Goal: Check status: Check status

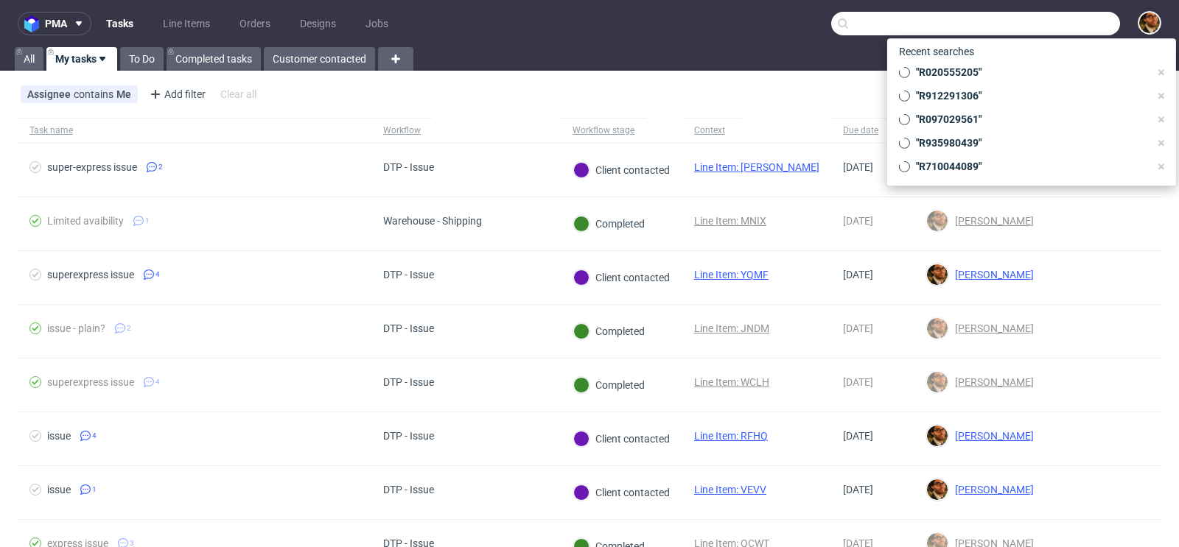
click at [1035, 28] on input "text" at bounding box center [975, 24] width 289 height 24
paste input "R240446555"
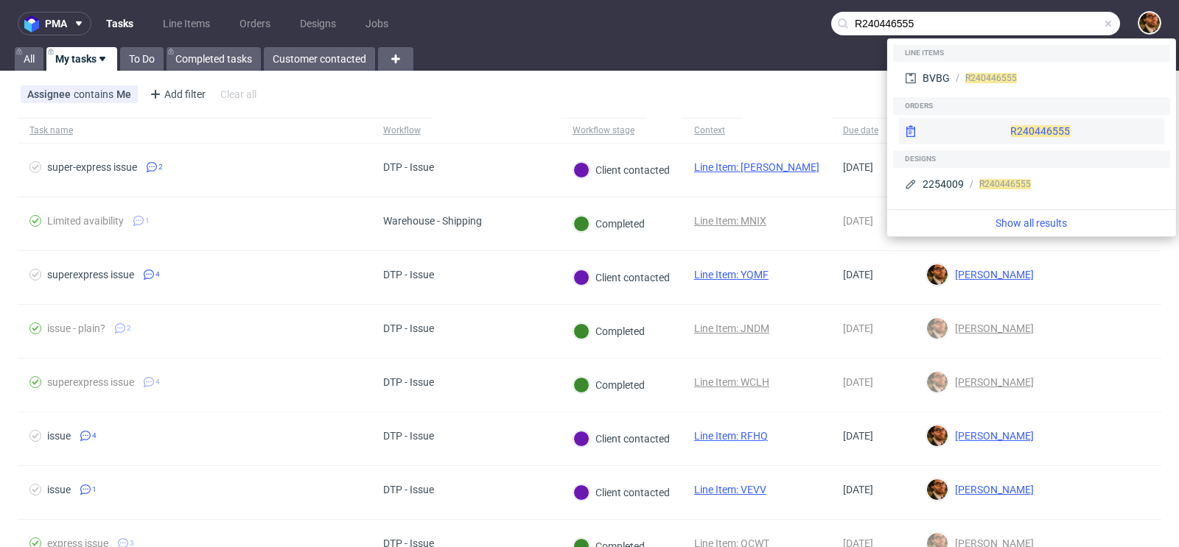
type input "R240446555"
click at [1006, 127] on div "R240446555" at bounding box center [1031, 131] width 265 height 27
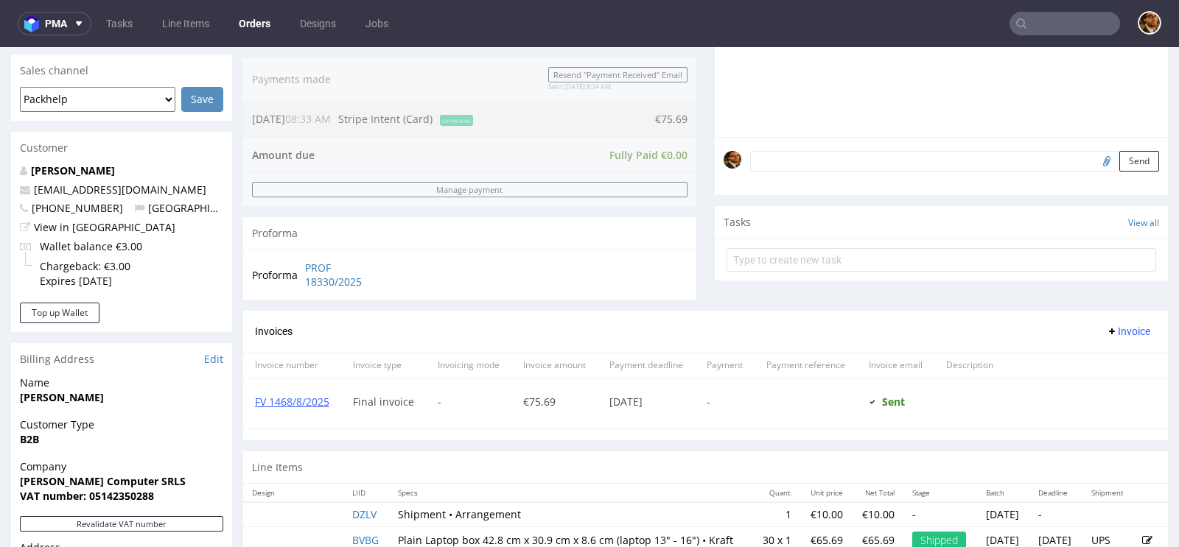
scroll to position [301, 0]
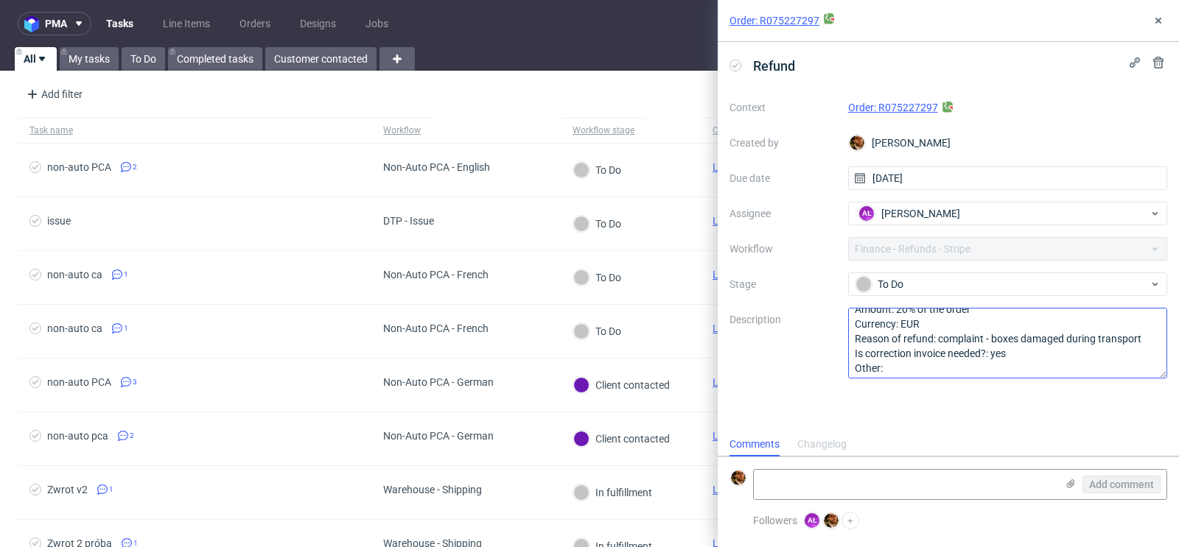
scroll to position [15, 0]
click at [890, 106] on link "Order: R075227297" at bounding box center [893, 108] width 90 height 12
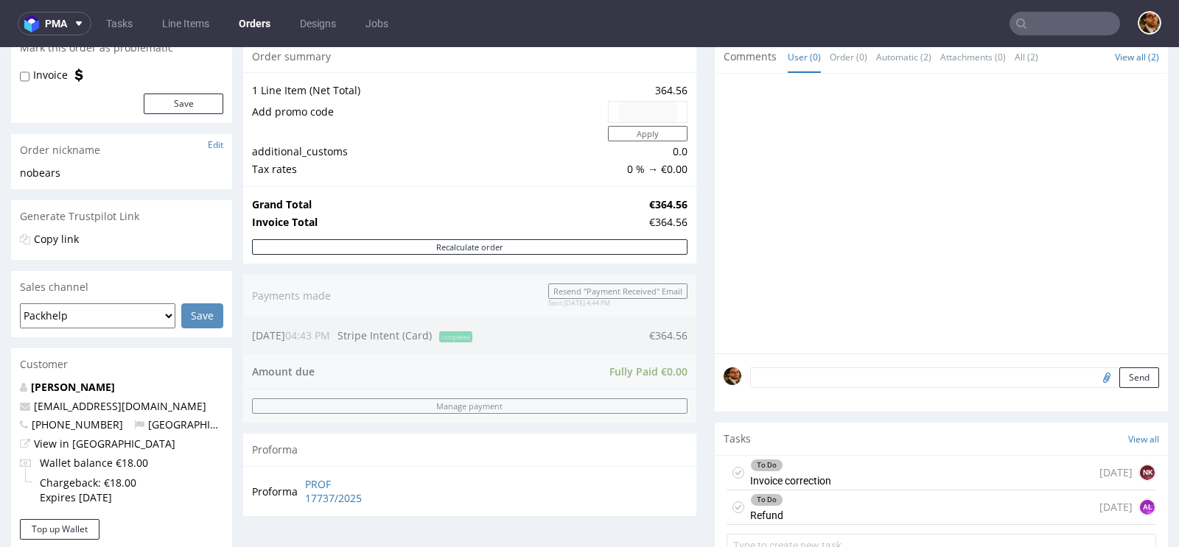
scroll to position [301, 0]
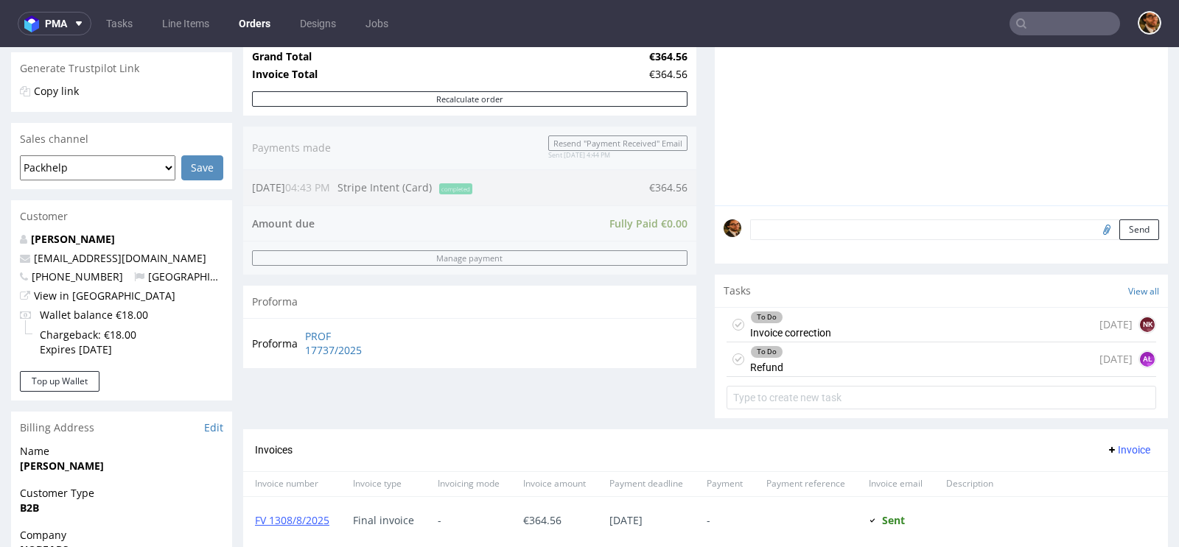
click at [908, 323] on div "To Do Invoice correction 1 day ago NK" at bounding box center [941, 325] width 430 height 35
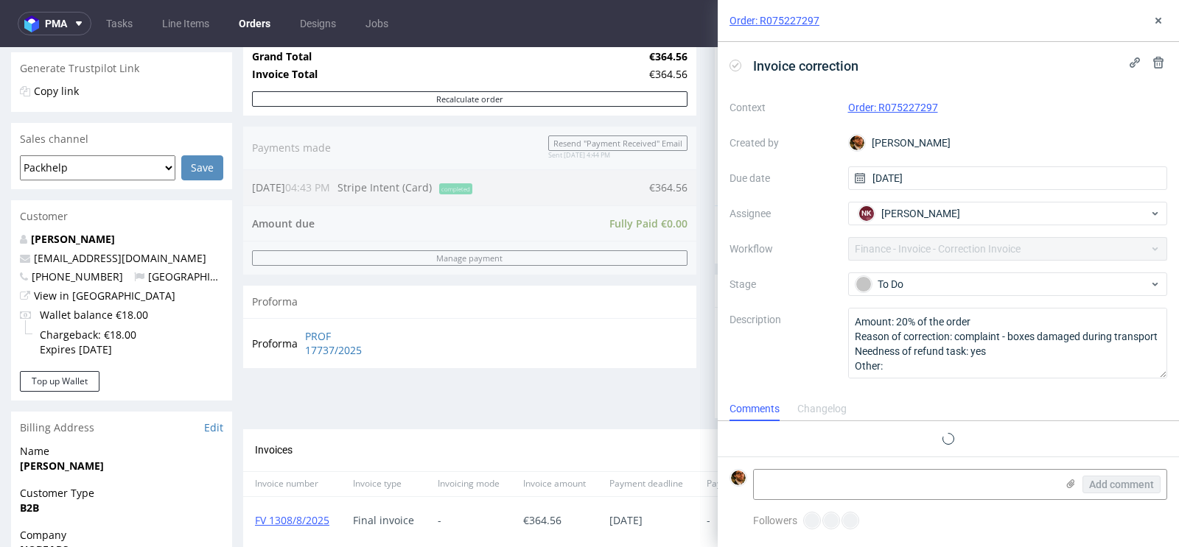
scroll to position [12, 0]
click at [1158, 24] on icon at bounding box center [1158, 21] width 12 height 12
